Goal: Information Seeking & Learning: Learn about a topic

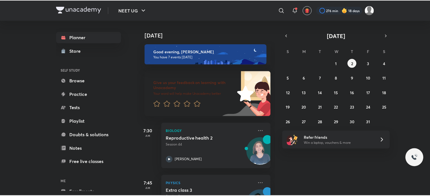
scroll to position [296, 0]
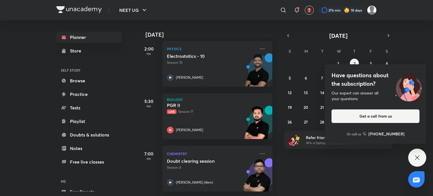
click at [411, 158] on div "Have questions about the subscription? Our expert can answer all your questions…" at bounding box center [417, 158] width 18 height 18
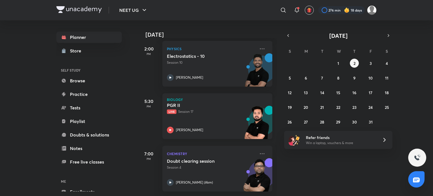
click at [230, 109] on p "Live Session 17" at bounding box center [211, 111] width 89 height 5
click at [259, 150] on icon at bounding box center [262, 153] width 7 height 7
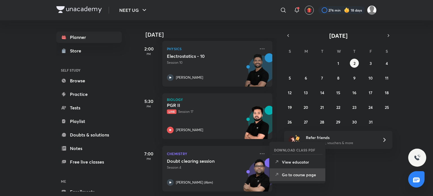
click at [287, 177] on p "Go to course page" at bounding box center [301, 175] width 39 height 6
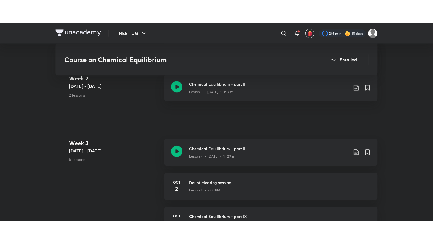
scroll to position [404, 0]
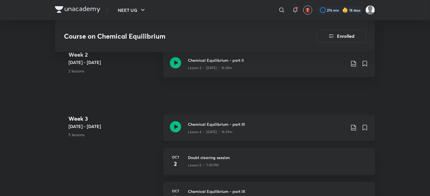
click at [267, 128] on div "Chemical Equilibrium - part III Lesson 4 • [DATE] • 1h 29m" at bounding box center [269, 127] width 212 height 27
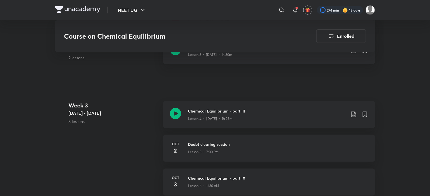
scroll to position [417, 0]
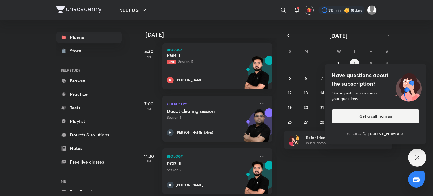
scroll to position [349, 0]
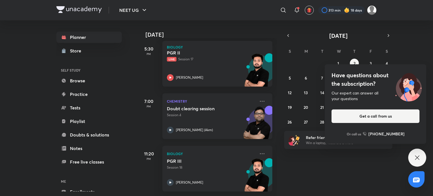
click at [198, 113] on p "Session 4" at bounding box center [211, 115] width 89 height 5
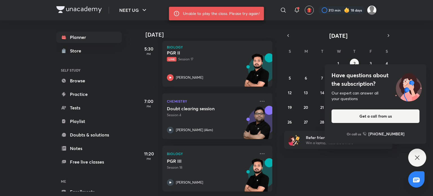
click at [291, 162] on div "[DATE] Good evening, [PERSON_NAME] You have 8 events [DATE] Give us your feedba…" at bounding box center [285, 108] width 294 height 176
click at [223, 115] on div "Doubt clearing session Session 4 [PERSON_NAME] (Akm)" at bounding box center [211, 120] width 89 height 28
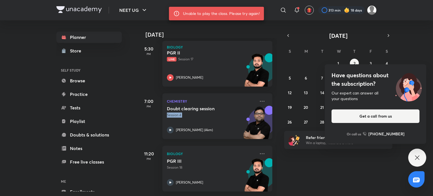
click at [223, 115] on div "Doubt clearing session Session 4 [PERSON_NAME] (Akm)" at bounding box center [211, 120] width 89 height 28
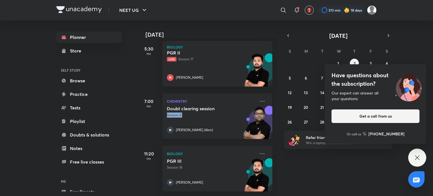
click at [223, 115] on div "Doubt clearing session Session 4 [PERSON_NAME] (Akm)" at bounding box center [211, 120] width 89 height 28
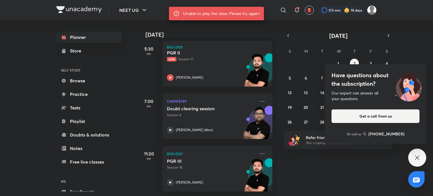
click at [311, 165] on div "[DATE] Good evening, [PERSON_NAME] You have 8 events [DATE] Give us your feedba…" at bounding box center [285, 108] width 294 height 176
click at [220, 113] on p "Session 4" at bounding box center [211, 115] width 89 height 5
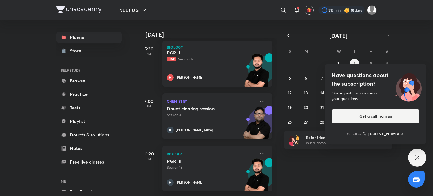
click at [220, 113] on p "Session 4" at bounding box center [211, 115] width 89 height 5
click at [191, 117] on div "Doubt clearing session Session 4 [PERSON_NAME] (Akm)" at bounding box center [211, 120] width 89 height 28
click at [167, 110] on div "Chemistry Doubt clearing session Session 4 [PERSON_NAME] (Akm)" at bounding box center [217, 116] width 110 height 46
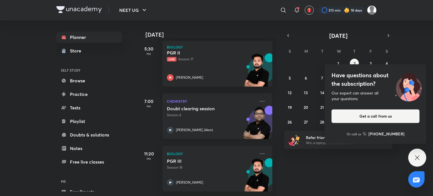
click at [183, 127] on div "[PERSON_NAME] (Akm)" at bounding box center [211, 130] width 89 height 7
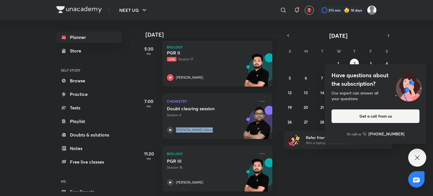
click at [183, 127] on div "[PERSON_NAME] (Akm)" at bounding box center [211, 130] width 89 height 7
click at [217, 115] on div "Doubt clearing session Session 4 [PERSON_NAME] (Akm)" at bounding box center [211, 120] width 89 height 28
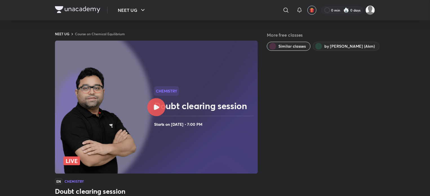
click at [157, 110] on div at bounding box center [156, 107] width 18 height 18
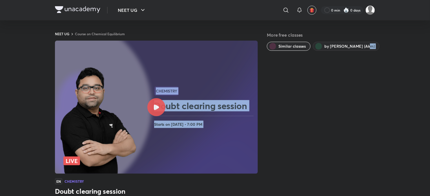
click at [138, 111] on img at bounding box center [98, 120] width 80 height 111
click at [189, 97] on div "Chemistry Doubt clearing session Starts on Oct 2, 2025 • 7:00 PM" at bounding box center [205, 107] width 102 height 42
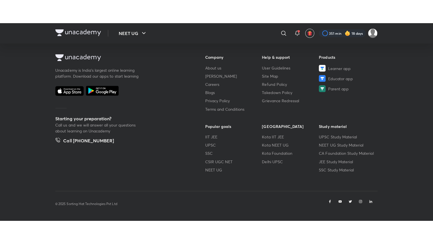
scroll to position [292, 0]
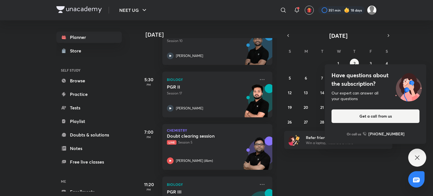
scroll to position [332, 0]
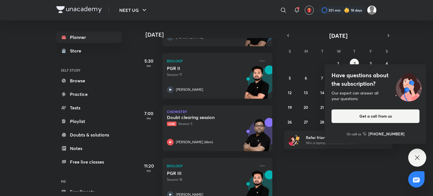
click at [419, 160] on icon at bounding box center [417, 157] width 7 height 7
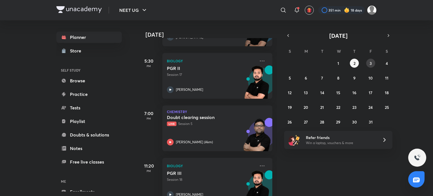
click at [370, 64] on abbr "3" at bounding box center [371, 63] width 2 height 5
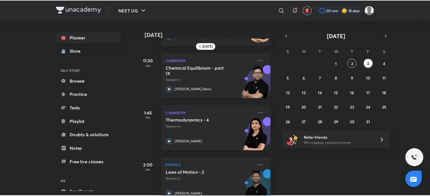
scroll to position [0, 0]
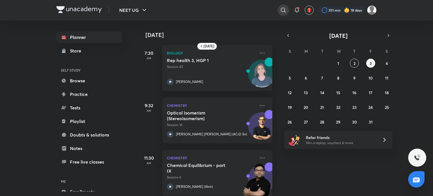
click at [287, 6] on div at bounding box center [283, 10] width 11 height 11
type input "seep"
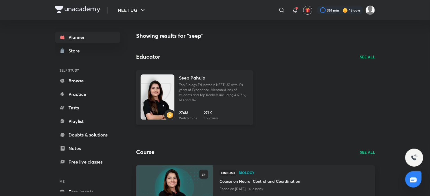
click at [163, 82] on img at bounding box center [158, 102] width 34 height 45
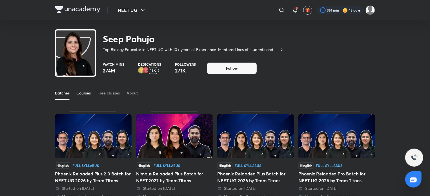
click at [85, 94] on div "Courses" at bounding box center [83, 93] width 14 height 6
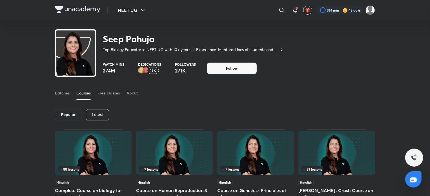
click at [100, 115] on p "Latest" at bounding box center [97, 114] width 11 height 5
